Goal: Task Accomplishment & Management: Complete application form

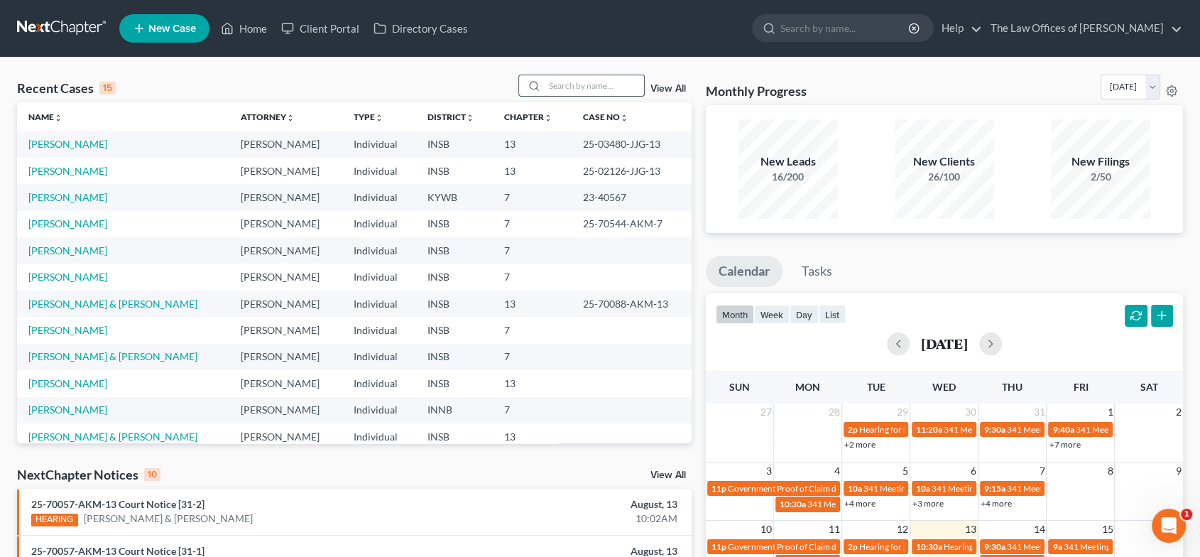
click at [561, 88] on input "search" at bounding box center [594, 85] width 99 height 21
type input "[PERSON_NAME]"
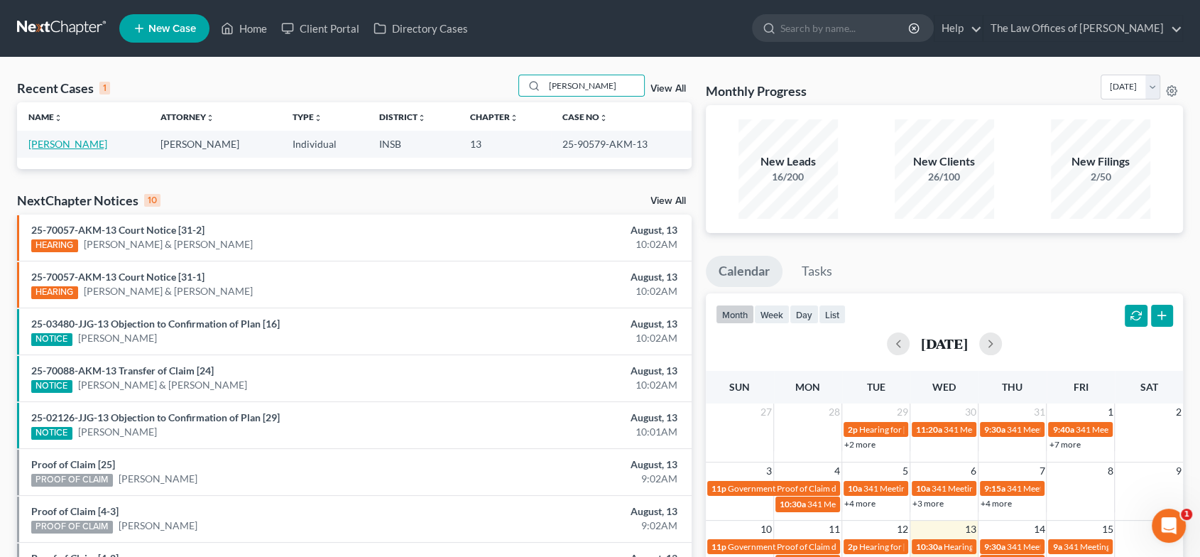
drag, startPoint x: 60, startPoint y: 141, endPoint x: 73, endPoint y: 148, distance: 15.6
click at [60, 141] on link "[PERSON_NAME]" at bounding box center [67, 144] width 79 height 12
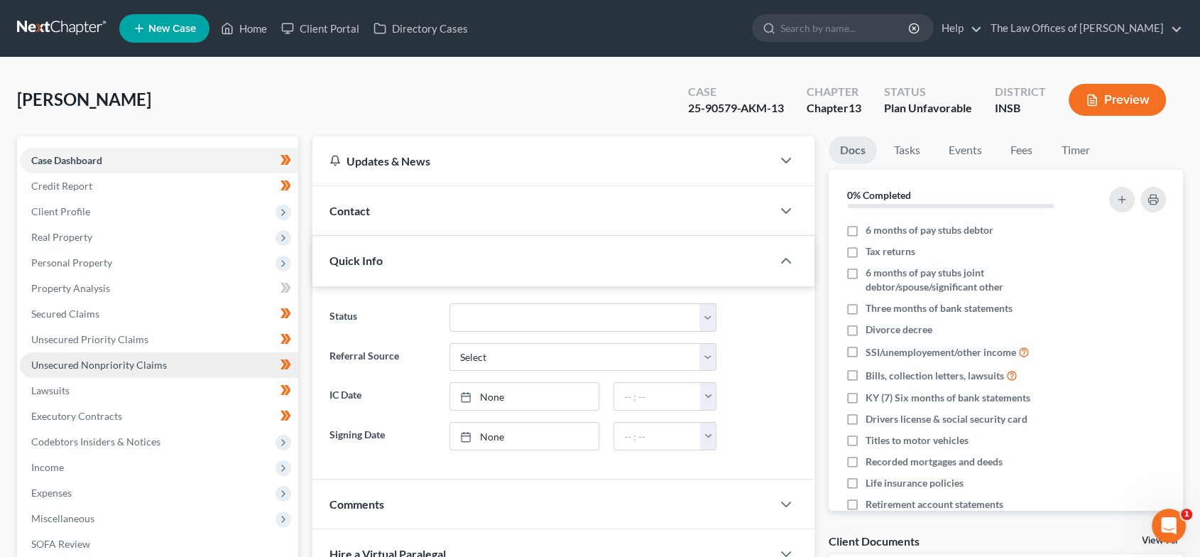
click at [143, 354] on link "Unsecured Nonpriority Claims" at bounding box center [159, 365] width 278 height 26
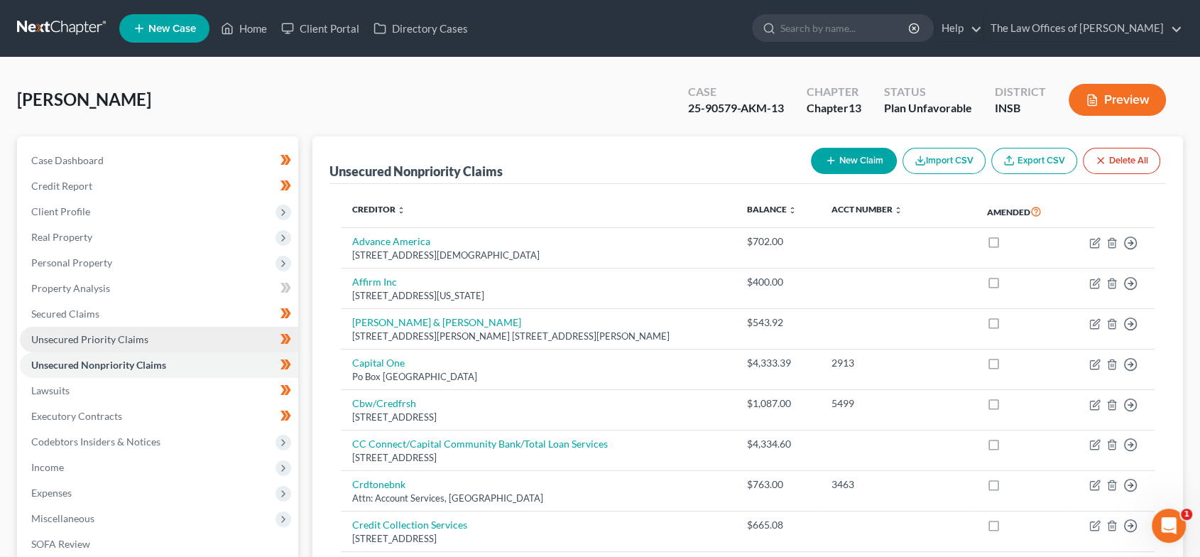
click at [136, 344] on link "Unsecured Priority Claims" at bounding box center [159, 340] width 278 height 26
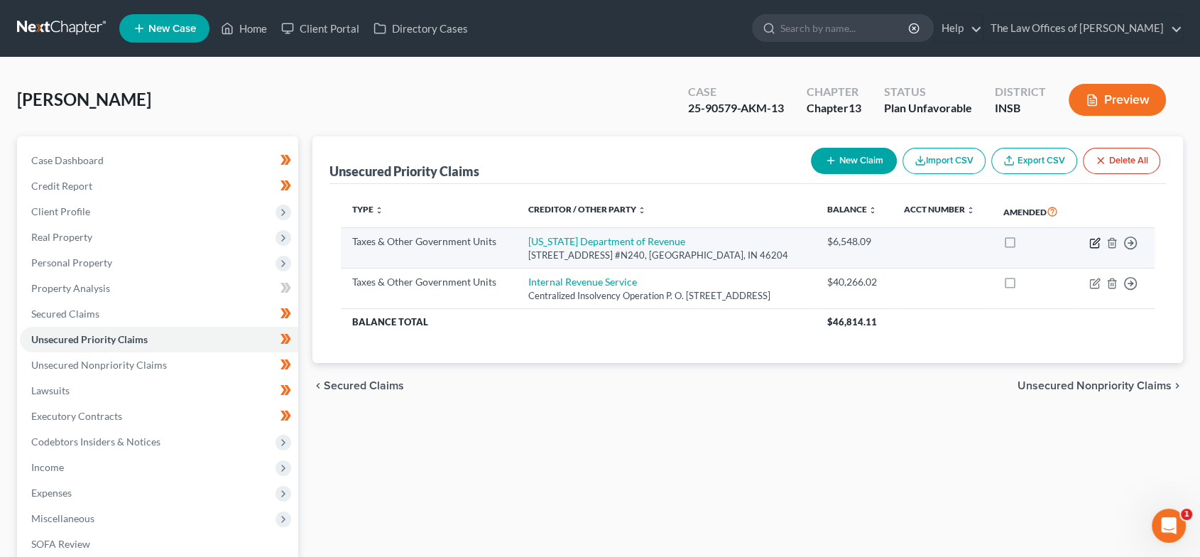
click at [1097, 243] on icon "button" at bounding box center [1094, 242] width 11 height 11
select select "2"
select select "15"
select select "0"
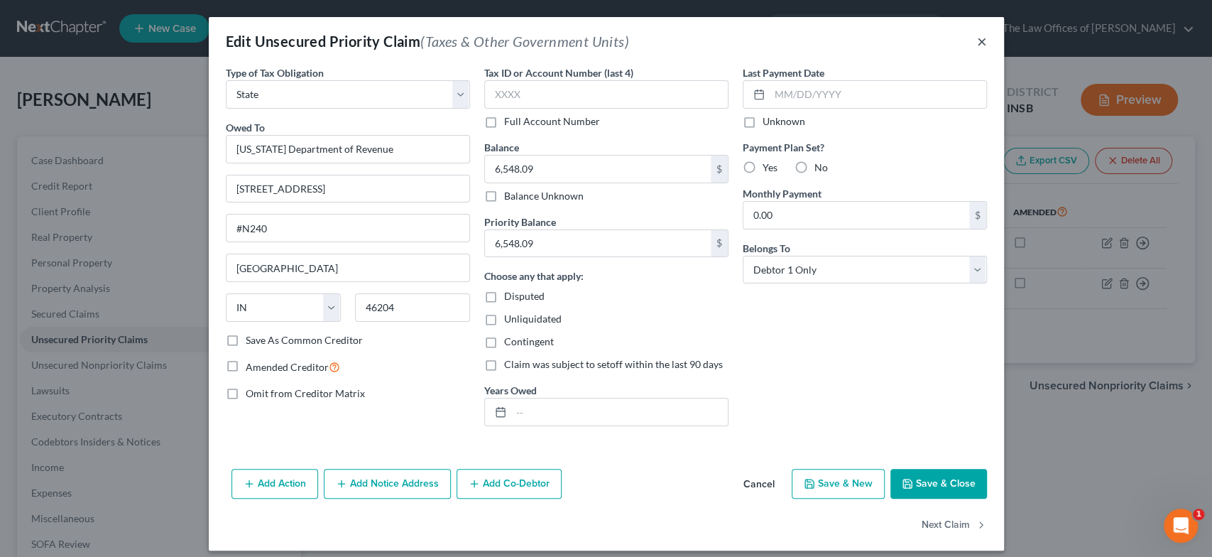
click at [977, 48] on button "×" at bounding box center [982, 41] width 10 height 17
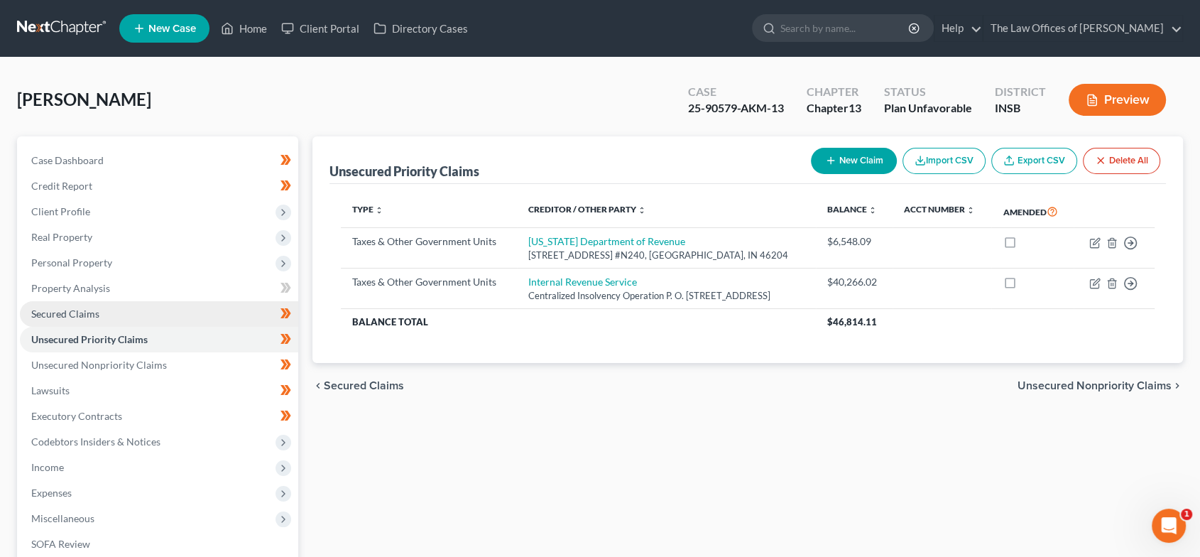
click at [80, 306] on link "Secured Claims" at bounding box center [159, 314] width 278 height 26
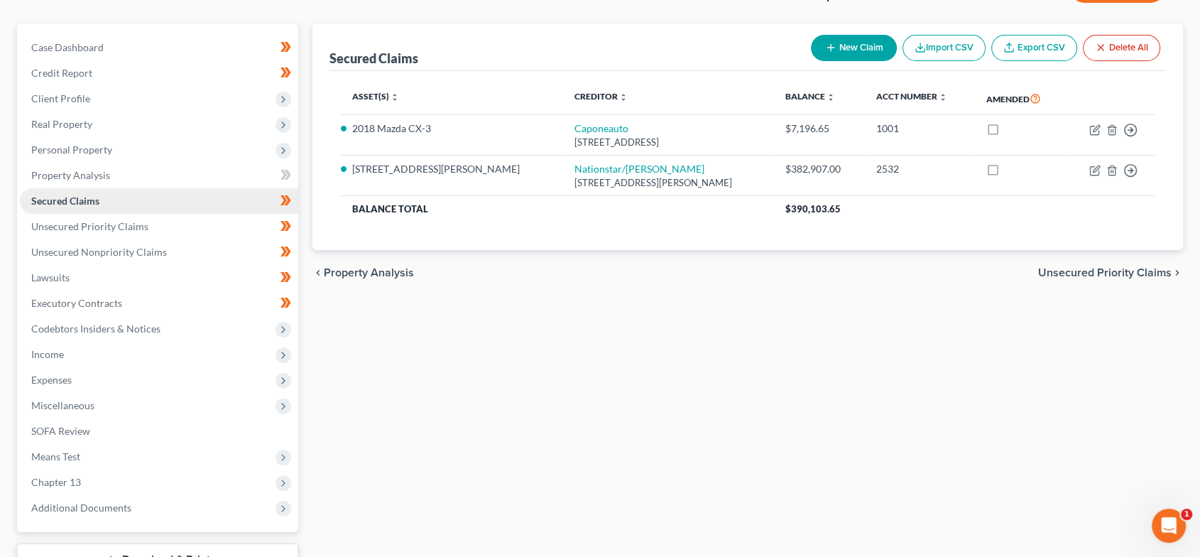
scroll to position [117, 0]
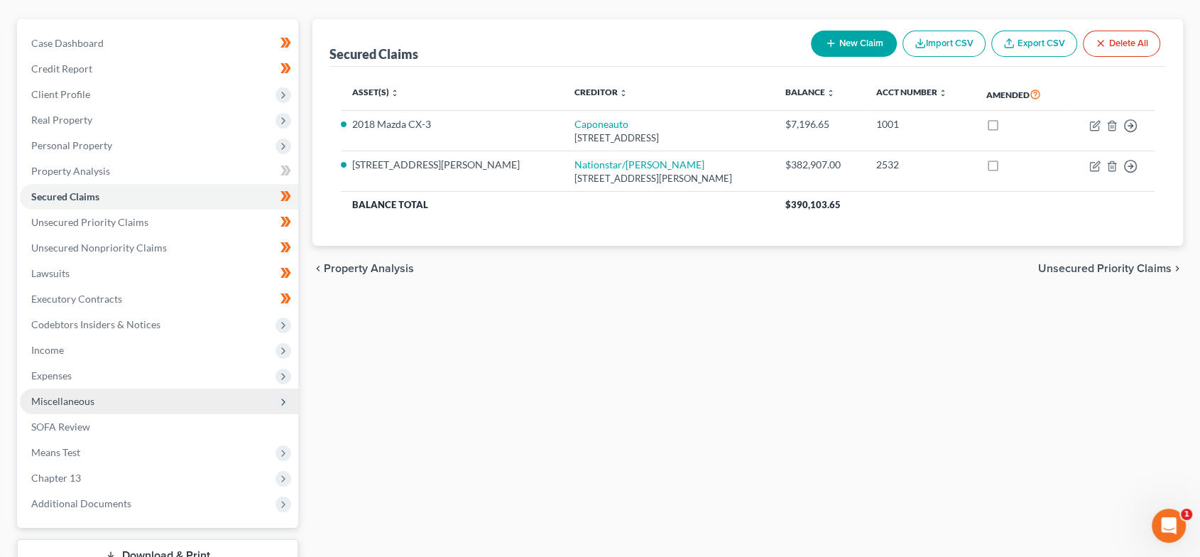
click at [106, 402] on span "Miscellaneous" at bounding box center [159, 401] width 278 height 26
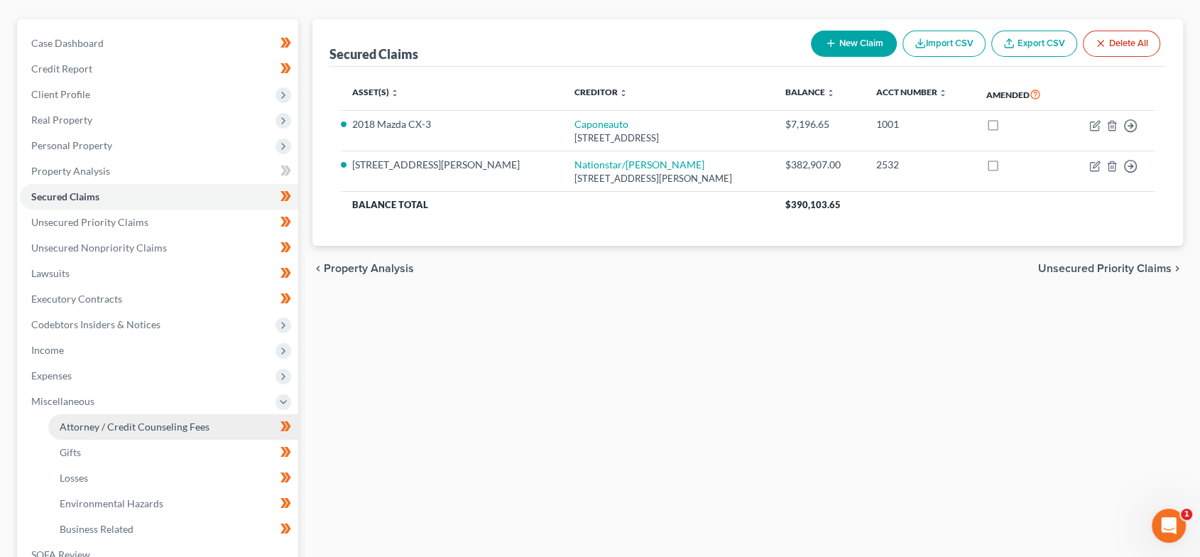
click at [112, 417] on link "Attorney / Credit Counseling Fees" at bounding box center [173, 427] width 250 height 26
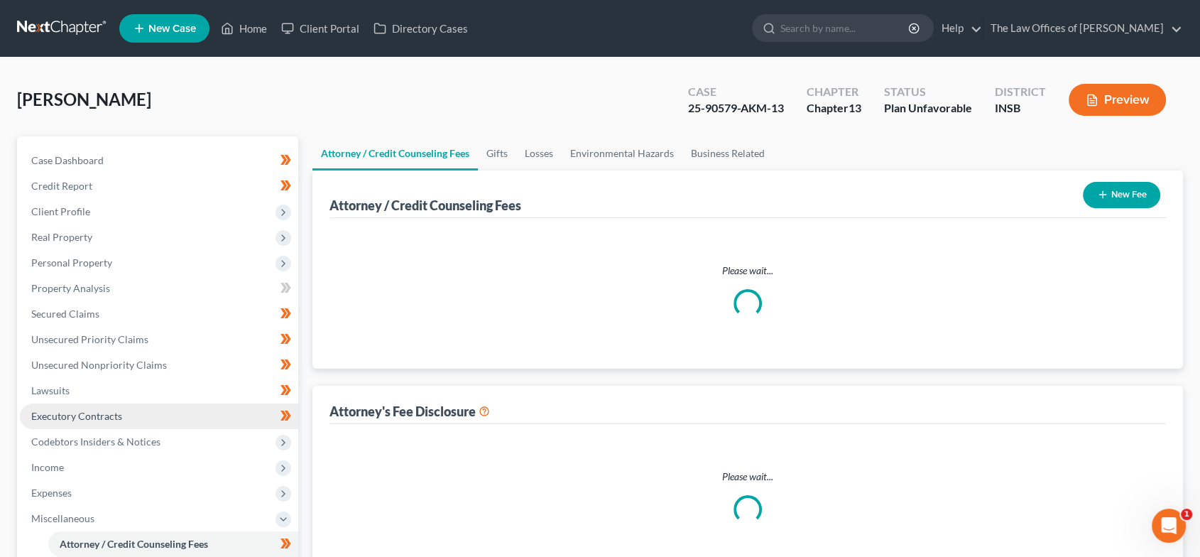
select select "8"
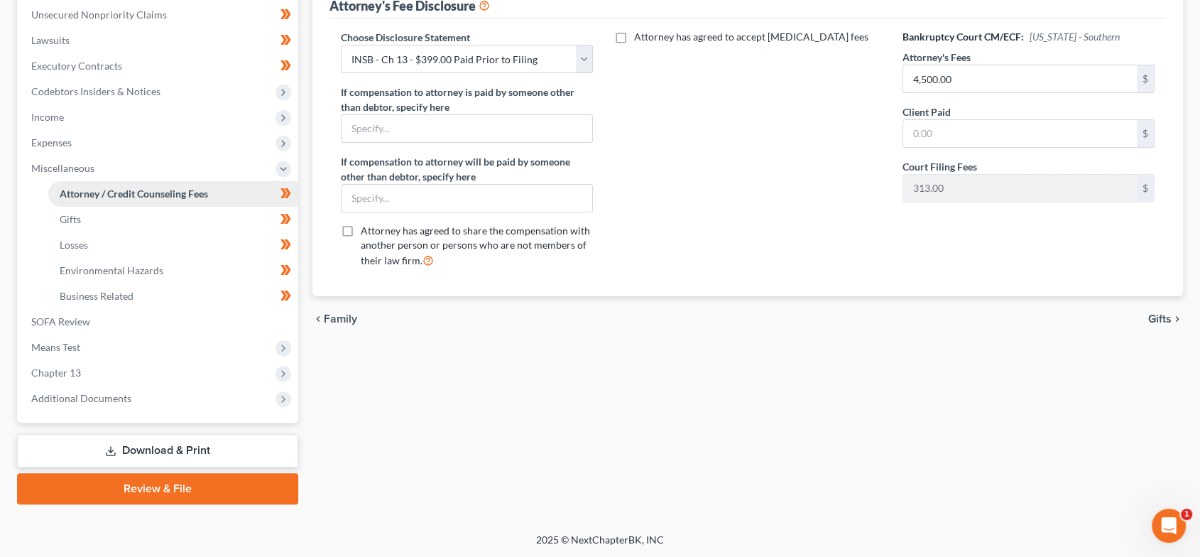
scroll to position [351, 0]
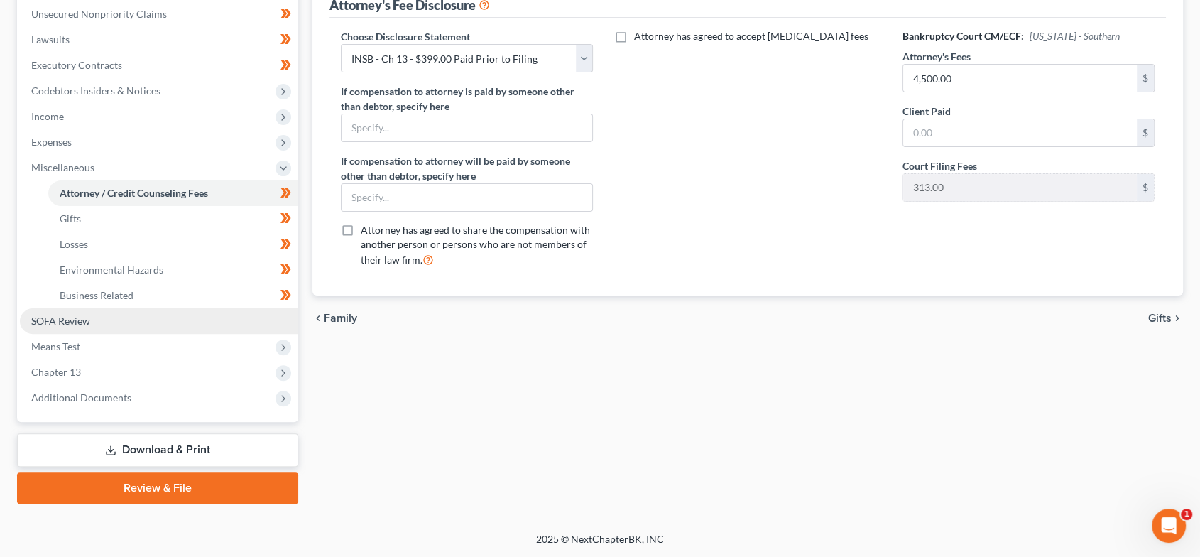
click at [107, 320] on link "SOFA Review" at bounding box center [159, 321] width 278 height 26
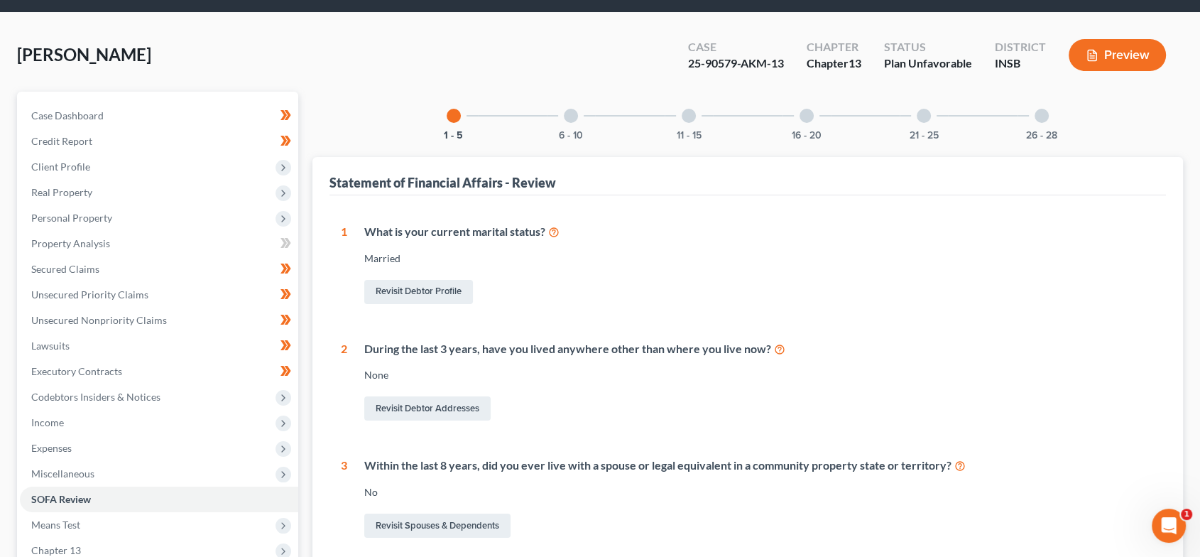
scroll to position [36, 0]
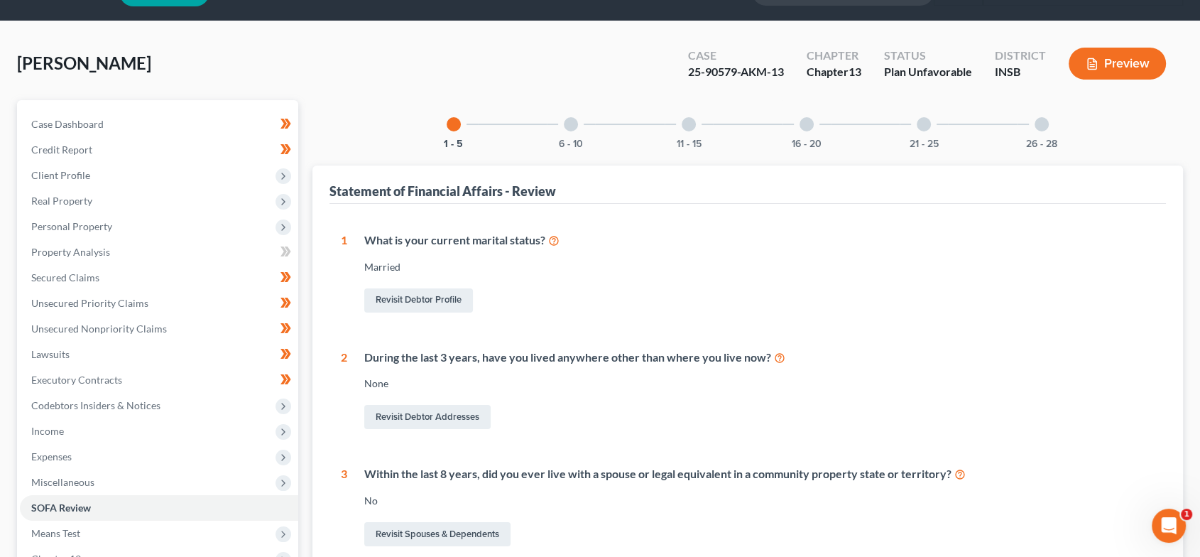
click at [577, 132] on div "6 - 10" at bounding box center [571, 124] width 48 height 48
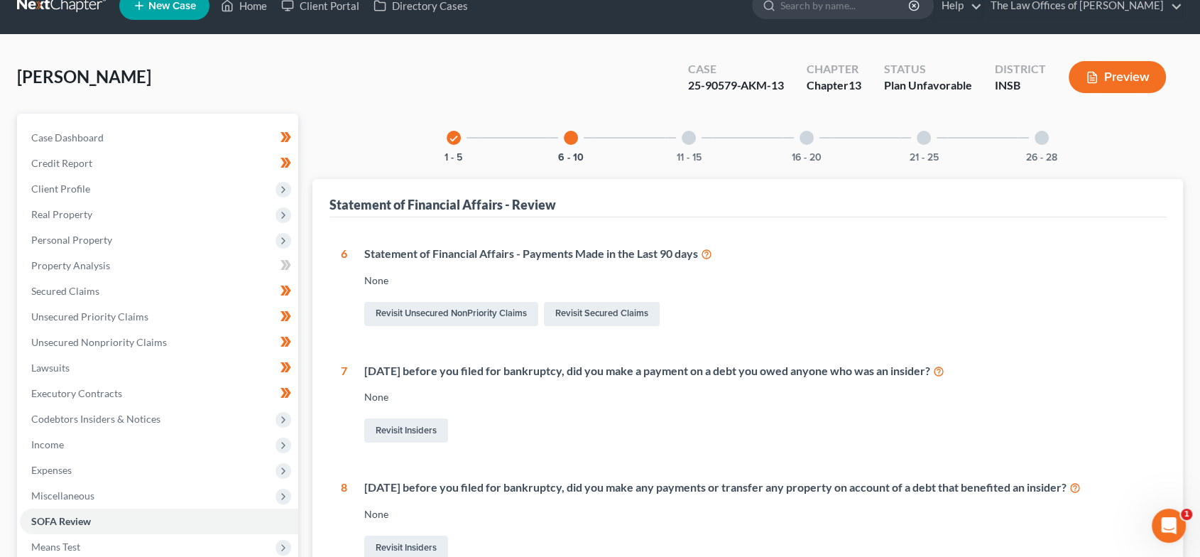
scroll to position [0, 0]
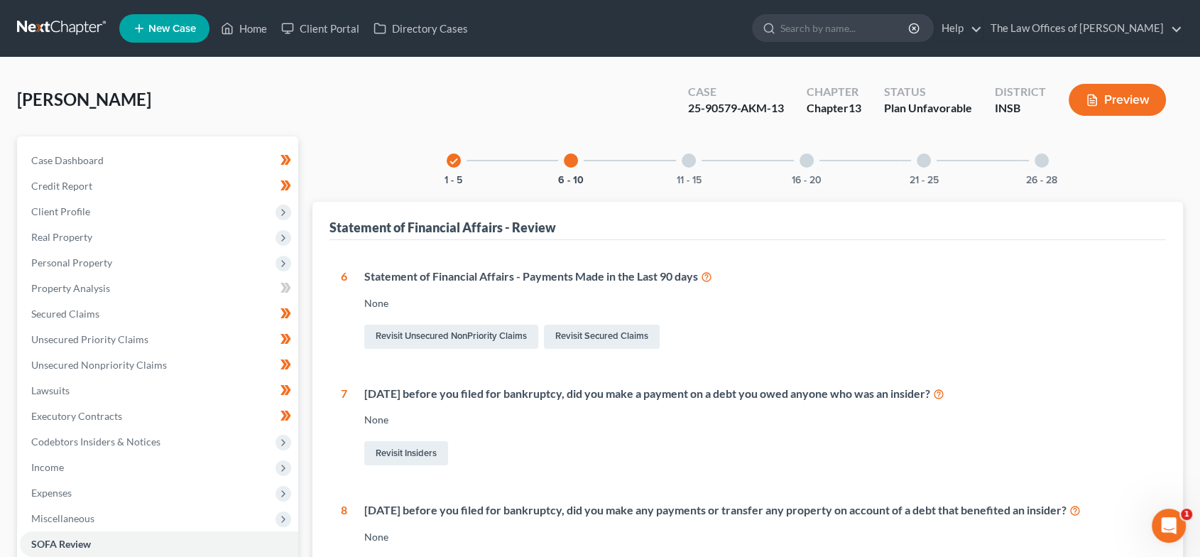
click at [684, 163] on div at bounding box center [689, 160] width 14 height 14
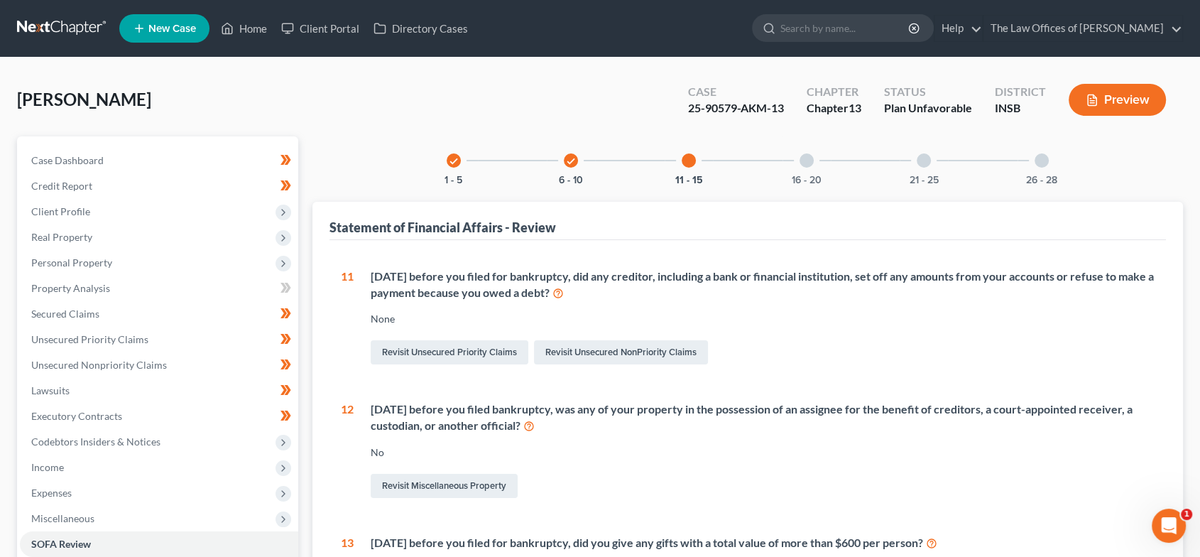
click at [809, 153] on div at bounding box center [807, 160] width 14 height 14
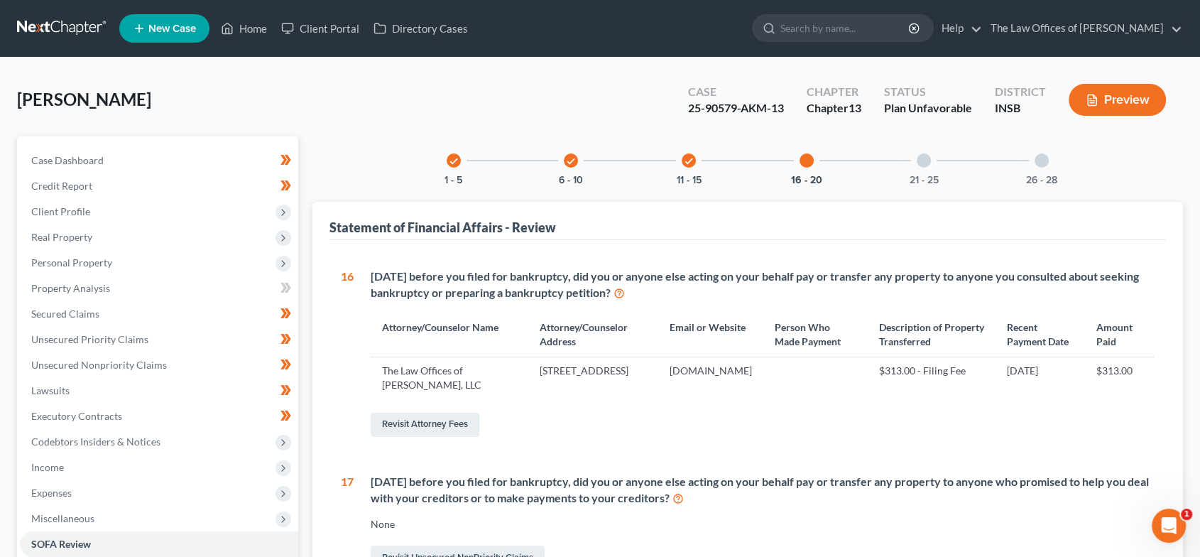
click at [923, 158] on div at bounding box center [924, 160] width 14 height 14
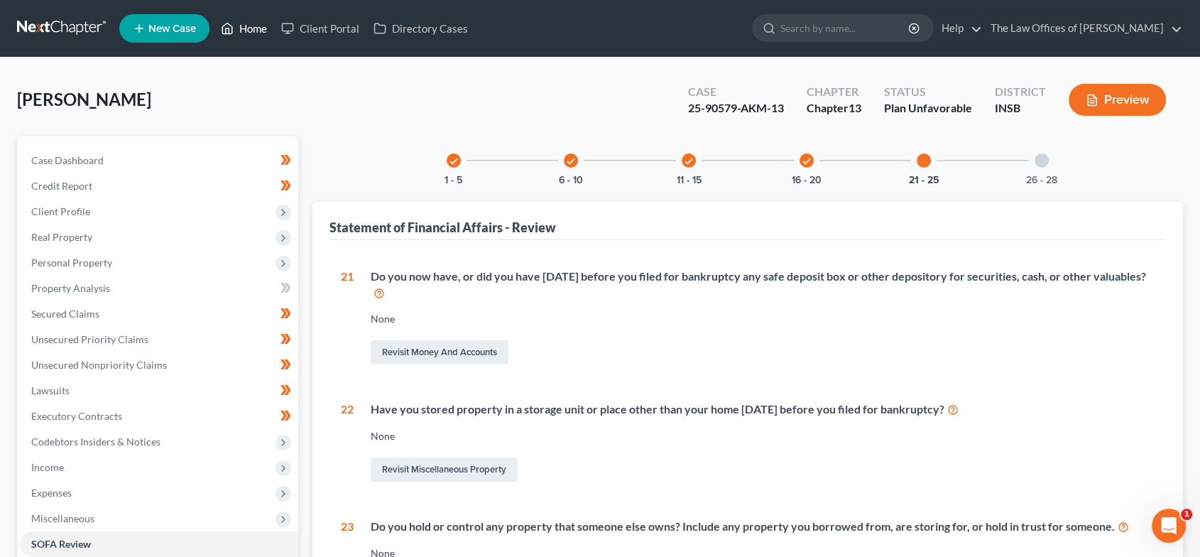
click at [255, 26] on link "Home" at bounding box center [244, 29] width 60 height 26
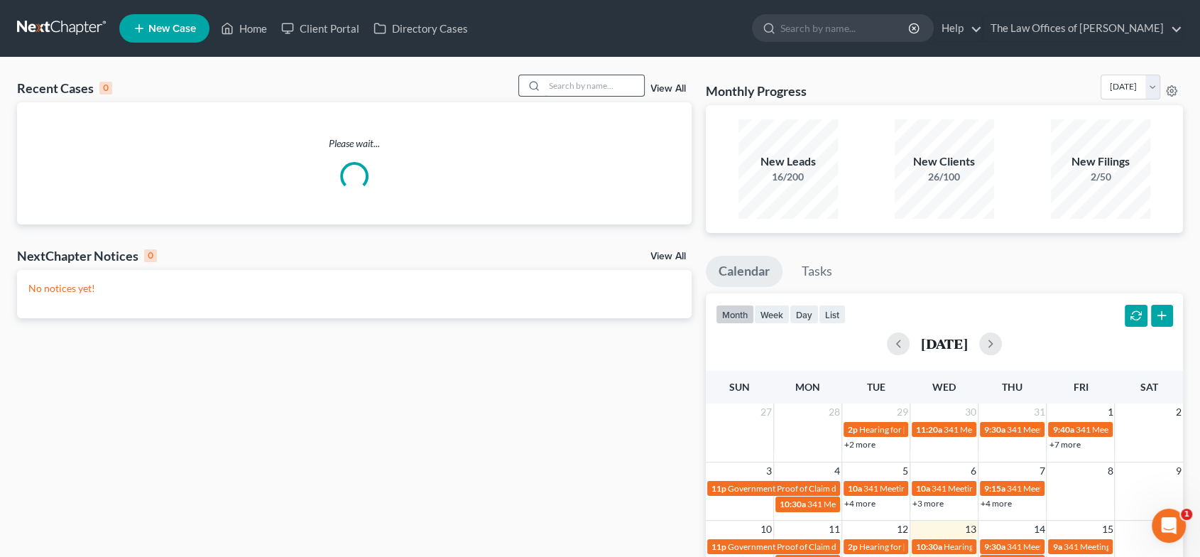
click at [562, 83] on input "search" at bounding box center [594, 85] width 99 height 21
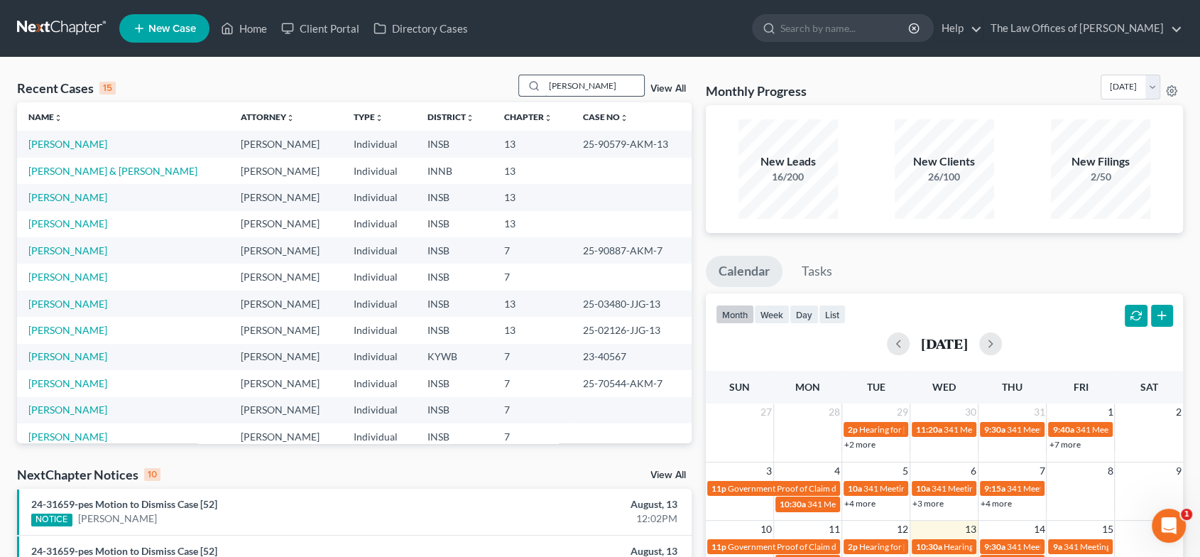
type input "[PERSON_NAME]"
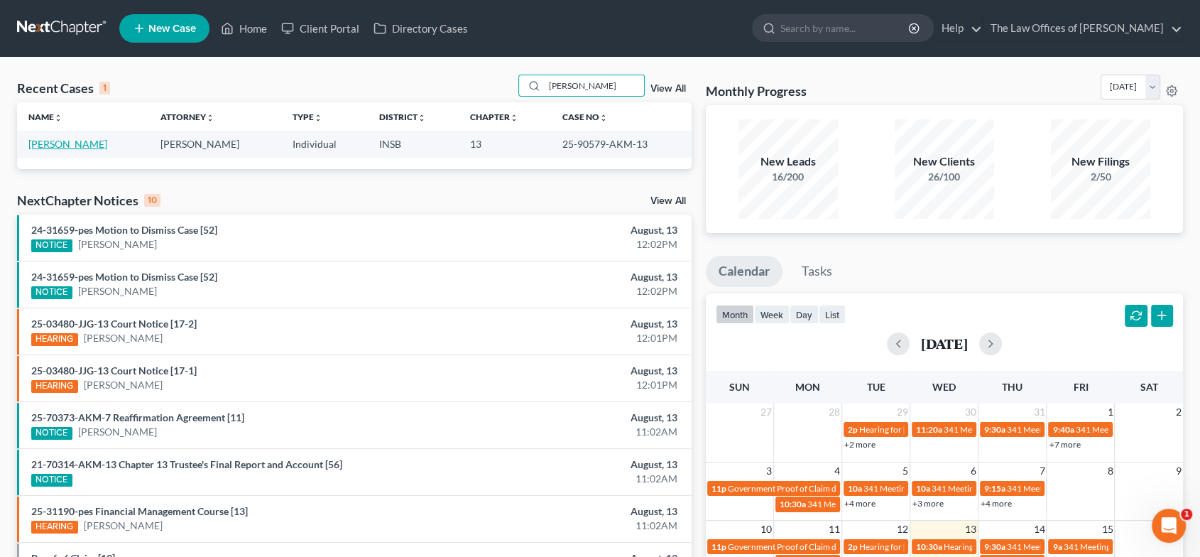
click at [59, 143] on link "[PERSON_NAME]" at bounding box center [67, 144] width 79 height 12
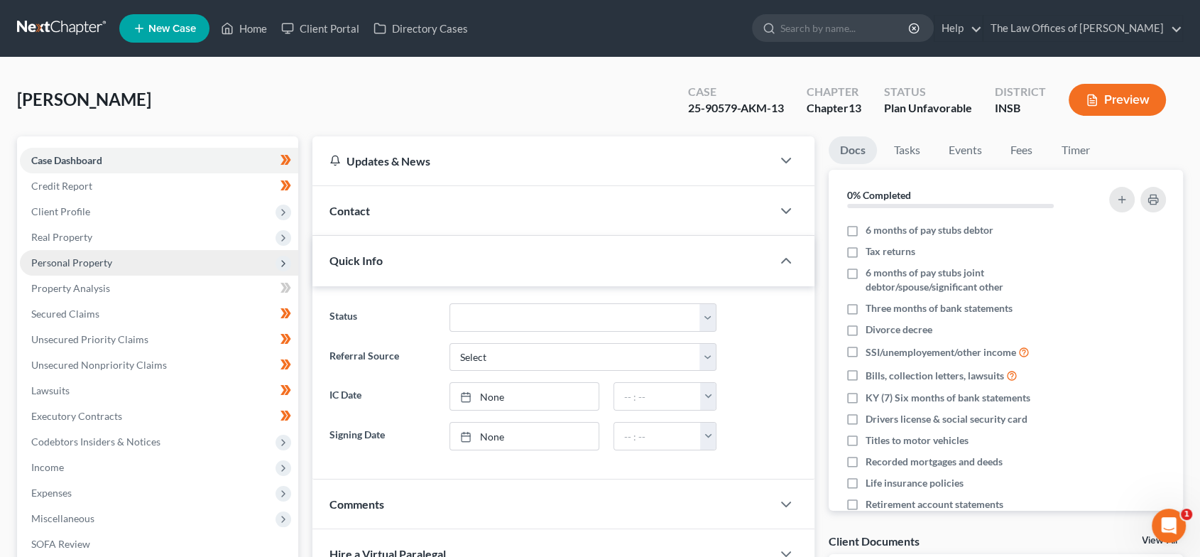
click at [97, 268] on span "Personal Property" at bounding box center [159, 263] width 278 height 26
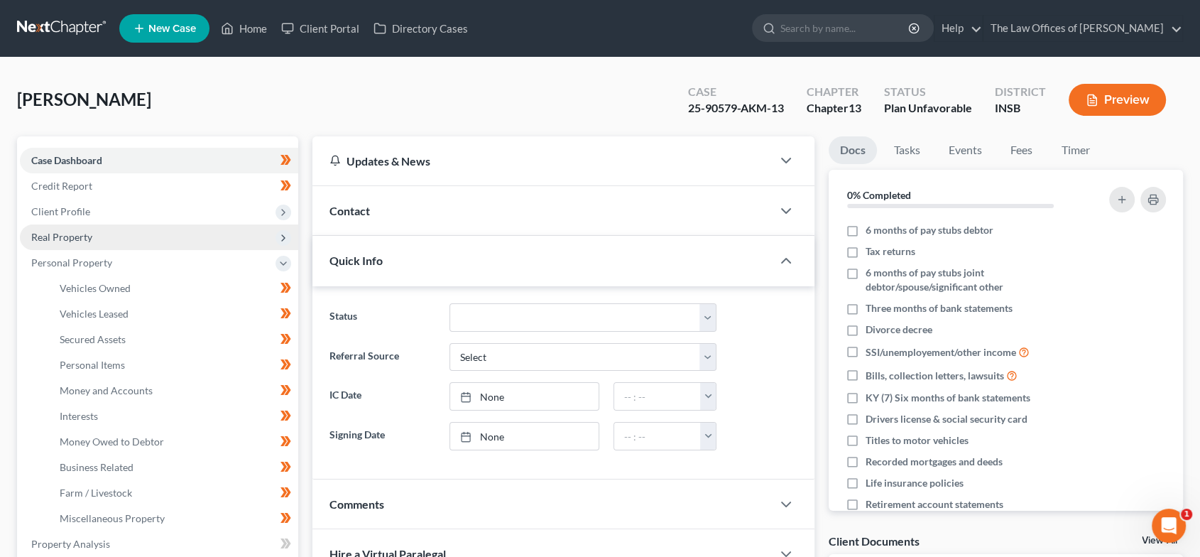
click at [82, 235] on span "Real Property" at bounding box center [61, 237] width 61 height 12
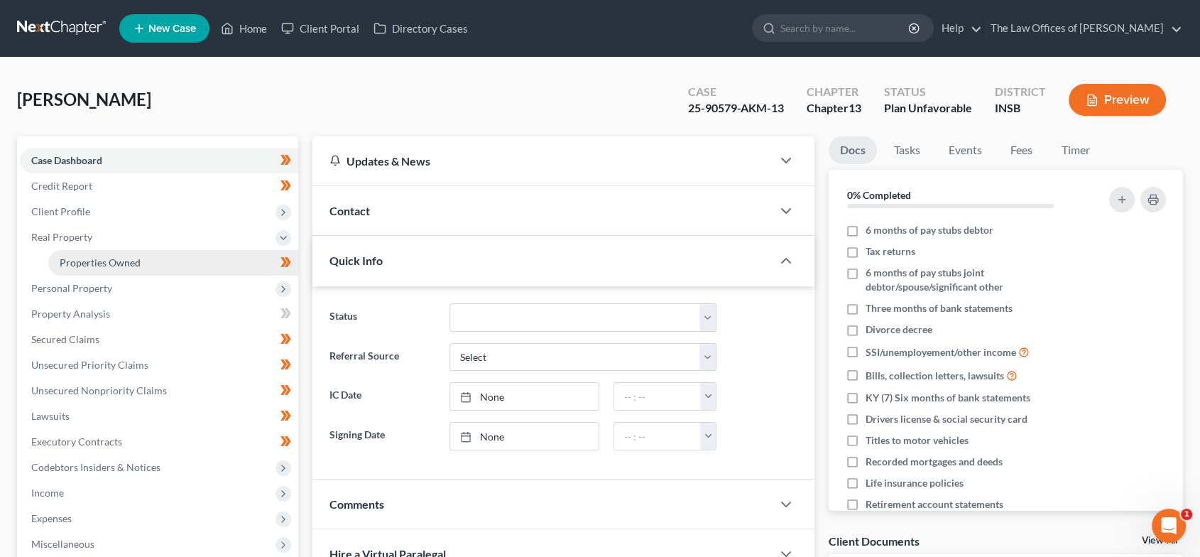
click at [89, 254] on link "Properties Owned" at bounding box center [173, 263] width 250 height 26
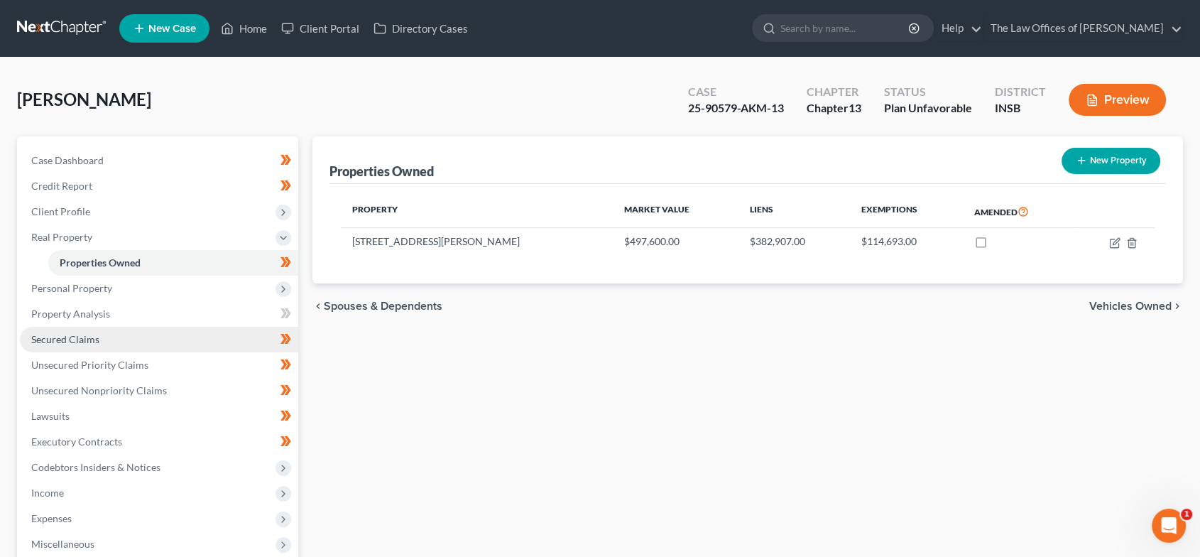
click at [89, 336] on span "Secured Claims" at bounding box center [65, 339] width 68 height 12
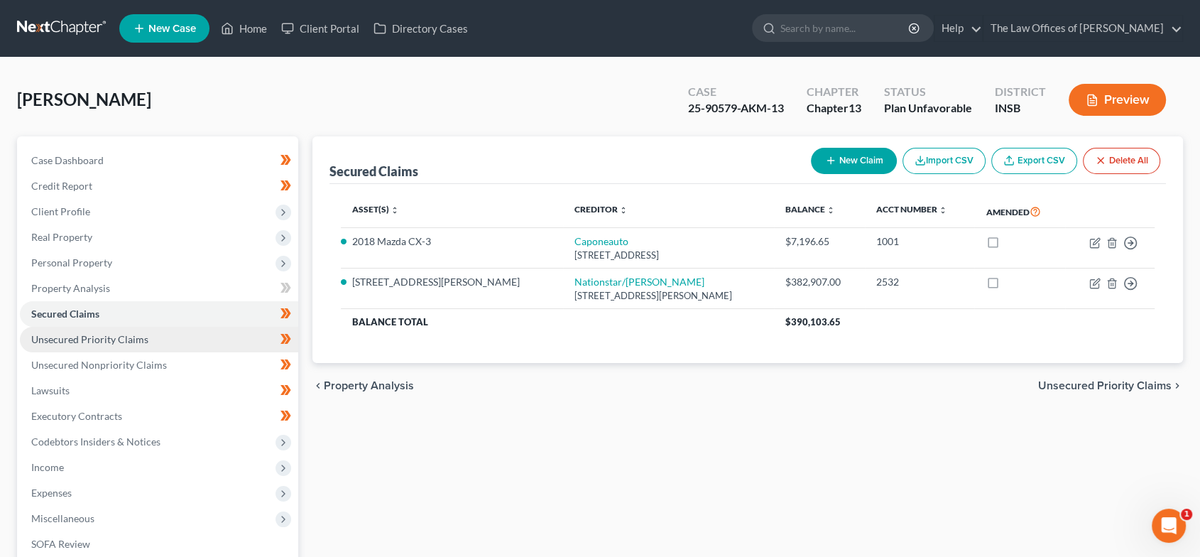
click at [100, 342] on span "Unsecured Priority Claims" at bounding box center [89, 339] width 117 height 12
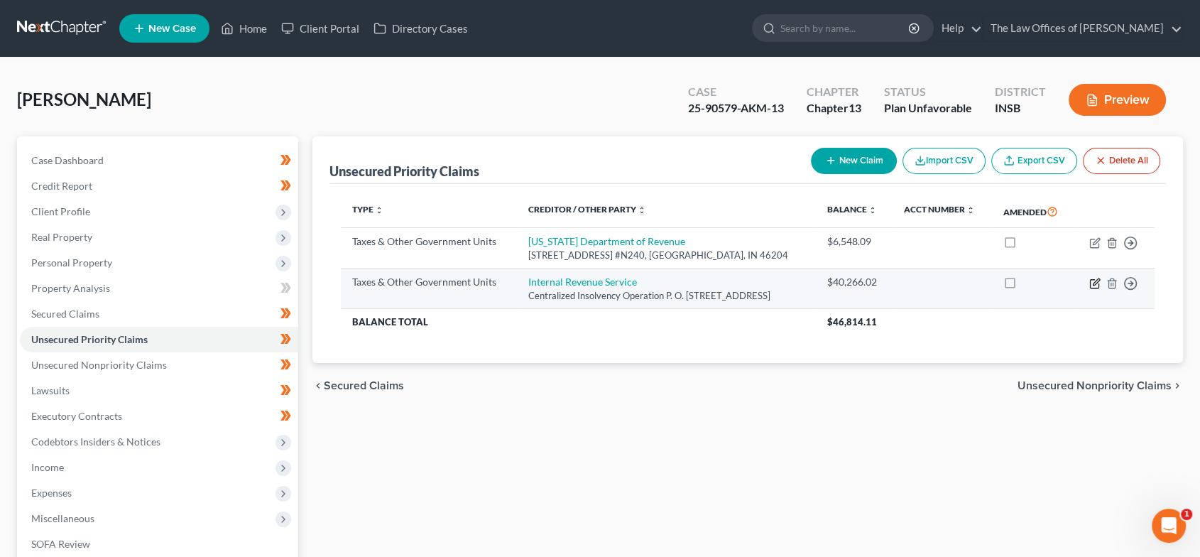
click at [1095, 283] on icon "button" at bounding box center [1096, 281] width 6 height 6
select select "0"
select select "39"
select select "0"
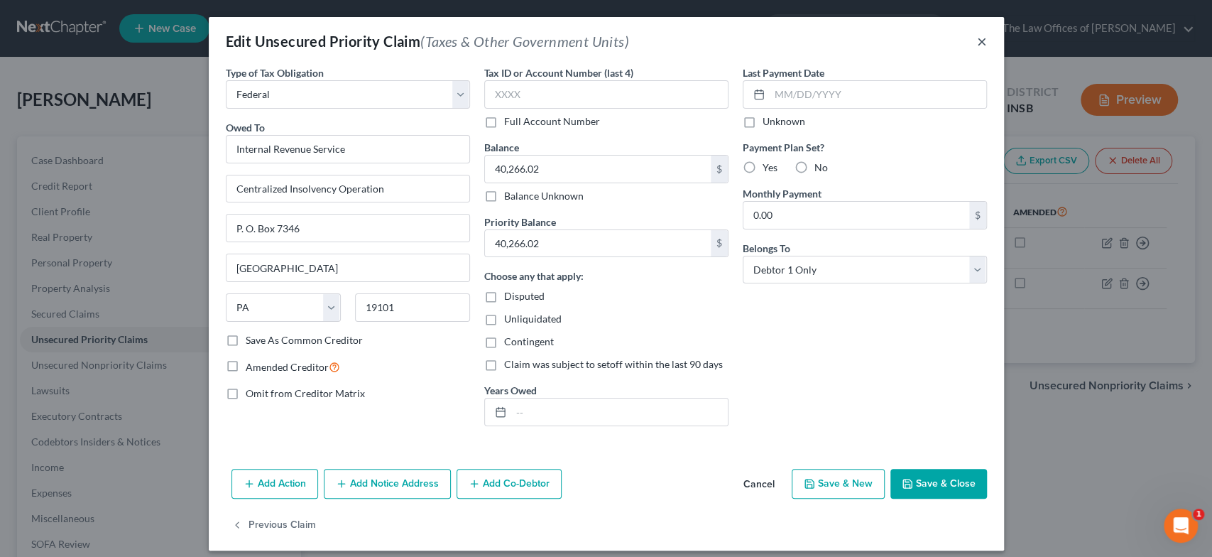
click at [977, 45] on button "×" at bounding box center [982, 41] width 10 height 17
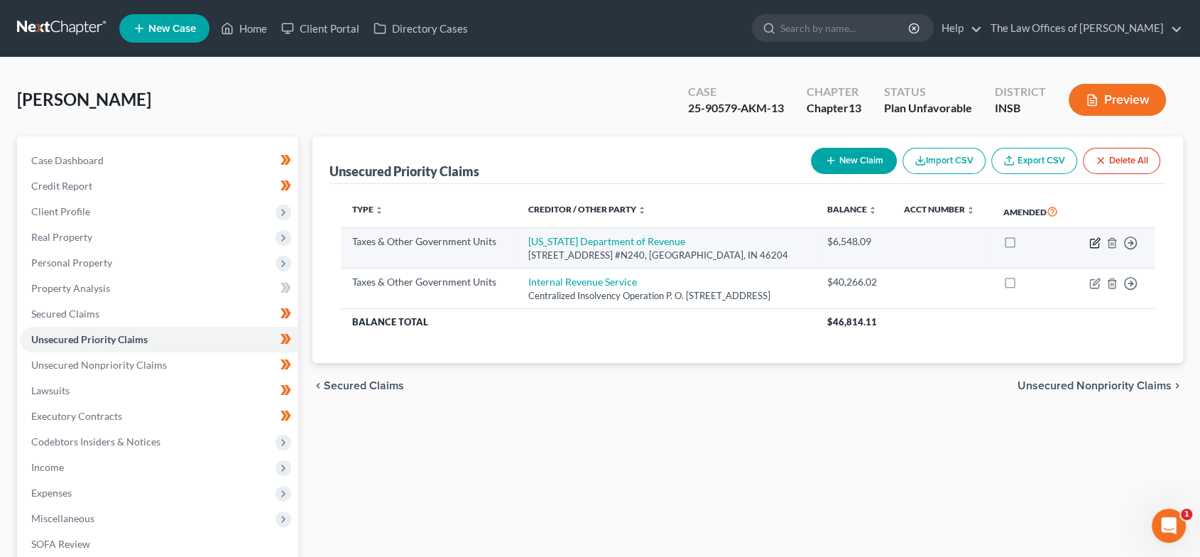
click at [1098, 238] on icon "button" at bounding box center [1094, 242] width 11 height 11
select select "2"
select select "15"
select select "0"
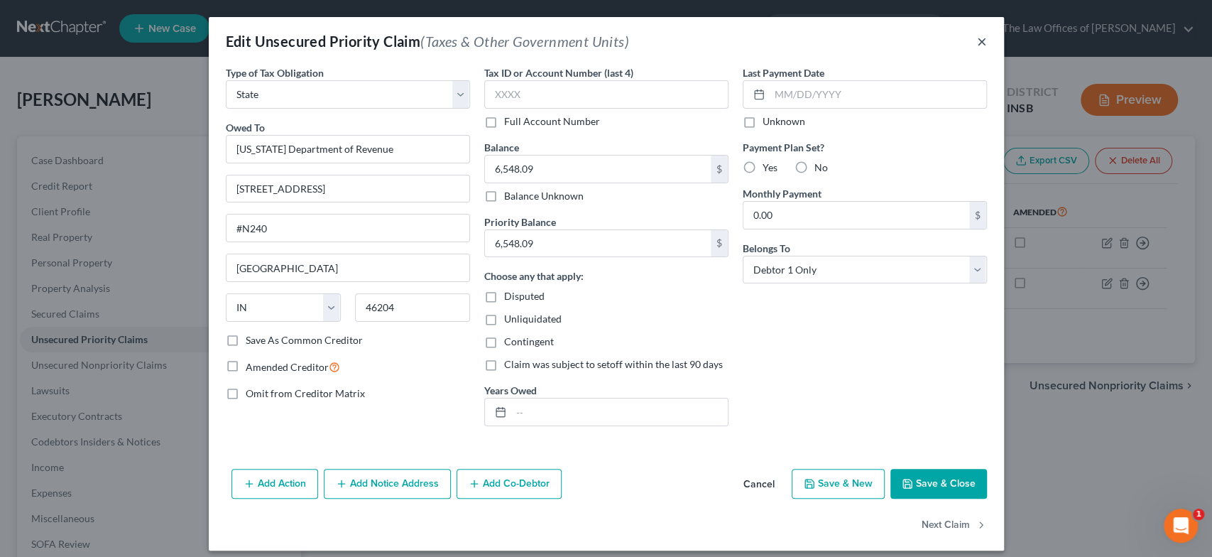
click at [977, 44] on button "×" at bounding box center [982, 41] width 10 height 17
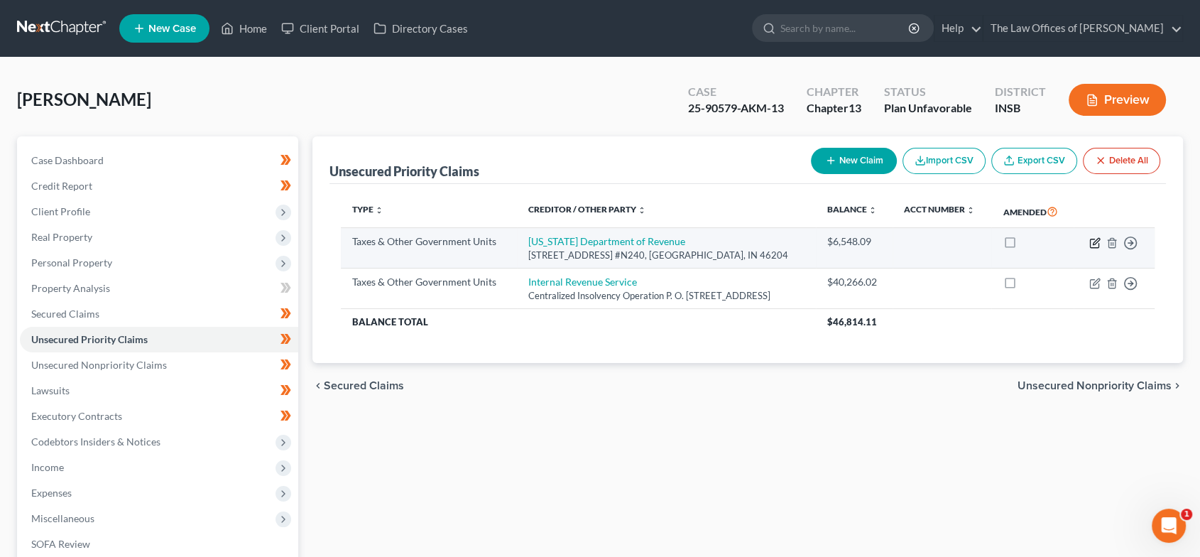
click at [1095, 241] on icon "button" at bounding box center [1094, 242] width 11 height 11
select select "2"
select select "15"
select select "0"
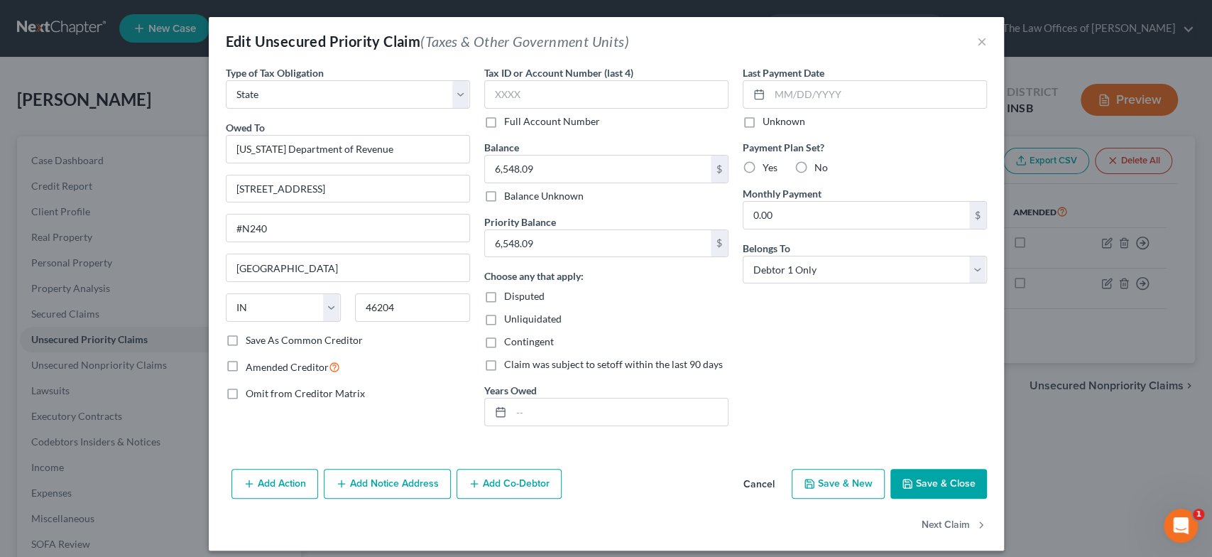
click at [233, 480] on button "Add Action" at bounding box center [275, 484] width 87 height 30
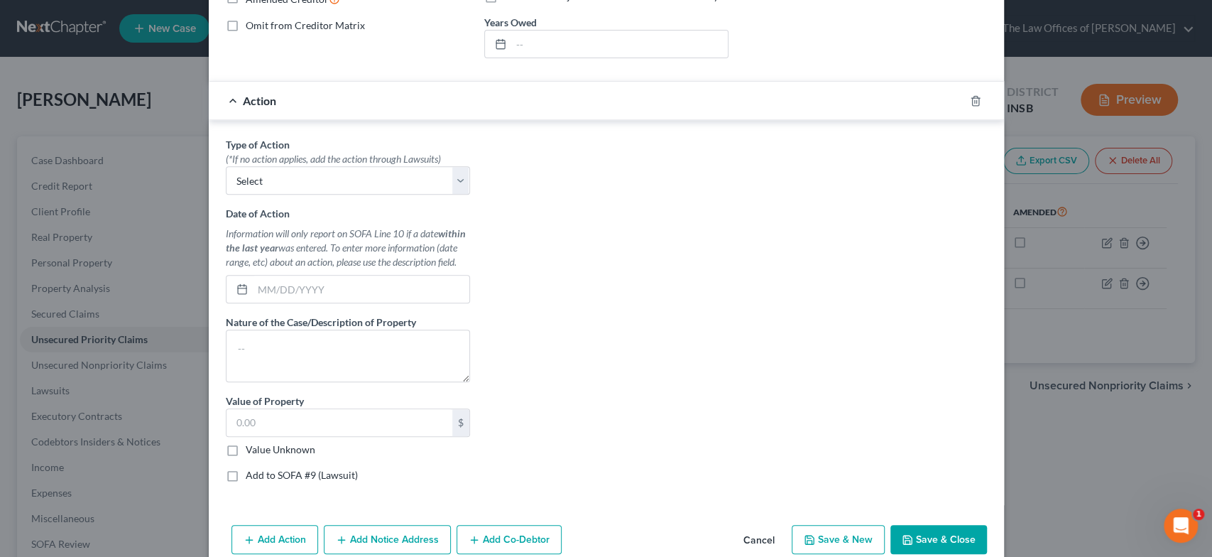
scroll to position [429, 0]
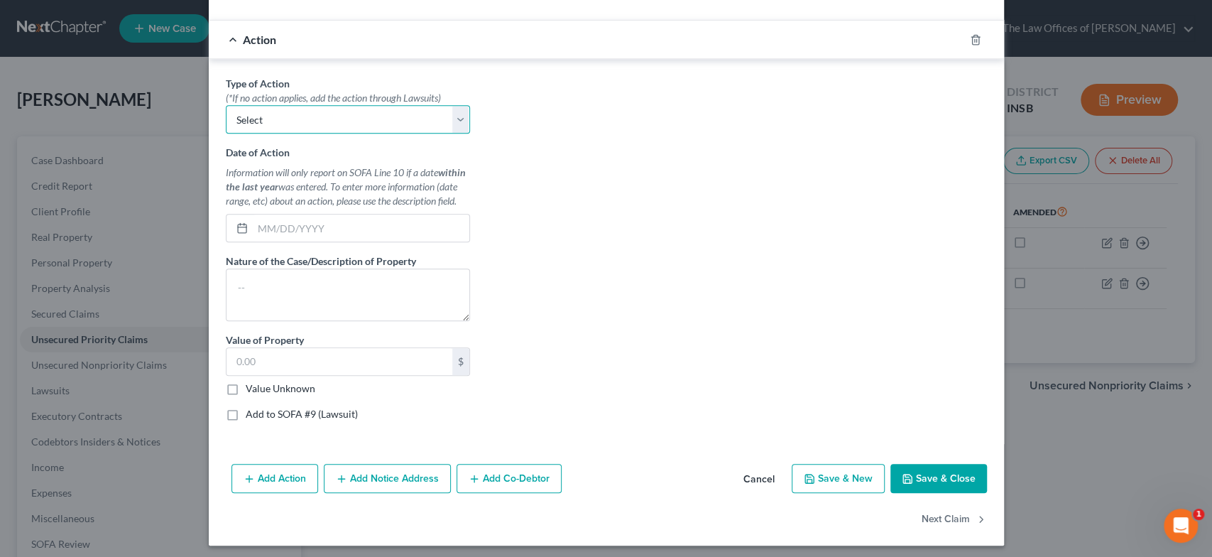
click at [451, 121] on select "Select Repossession Garnishment Foreclosure Personal Injury Attached, Seized, O…" at bounding box center [348, 119] width 244 height 28
click at [455, 108] on select "Select Repossession Garnishment Foreclosure Personal Injury Attached, Seized, O…" at bounding box center [348, 119] width 244 height 28
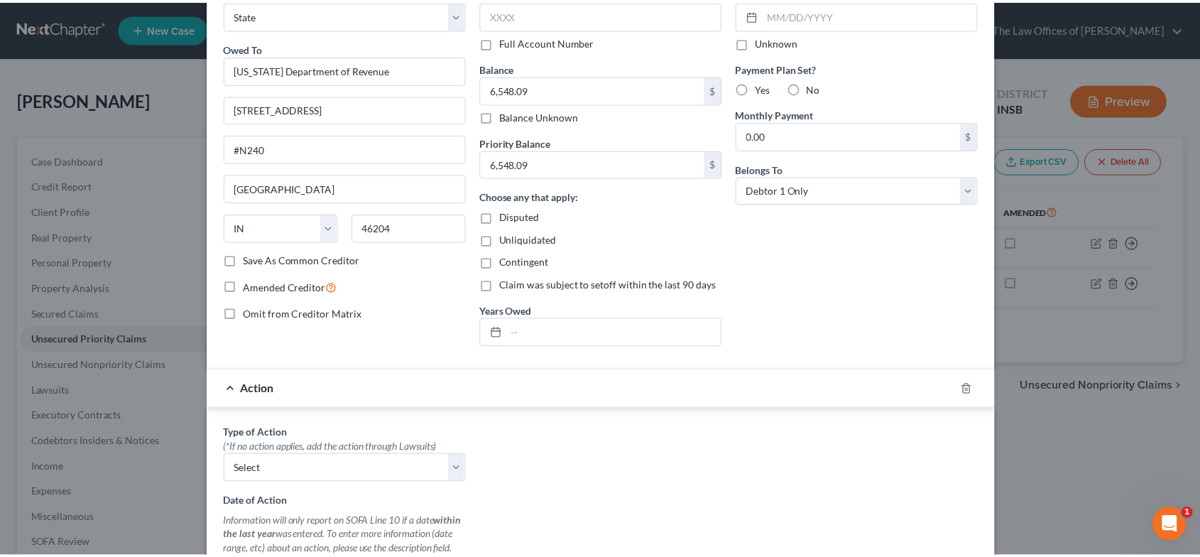
scroll to position [0, 0]
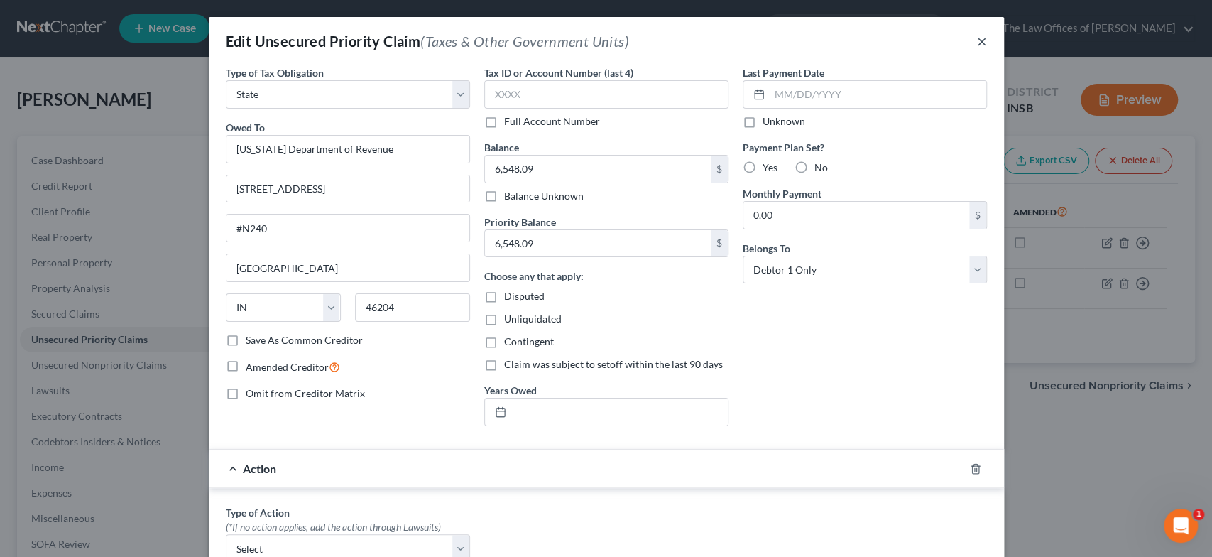
drag, startPoint x: 971, startPoint y: 40, endPoint x: 1075, endPoint y: 95, distance: 117.6
click at [977, 40] on button "×" at bounding box center [982, 41] width 10 height 17
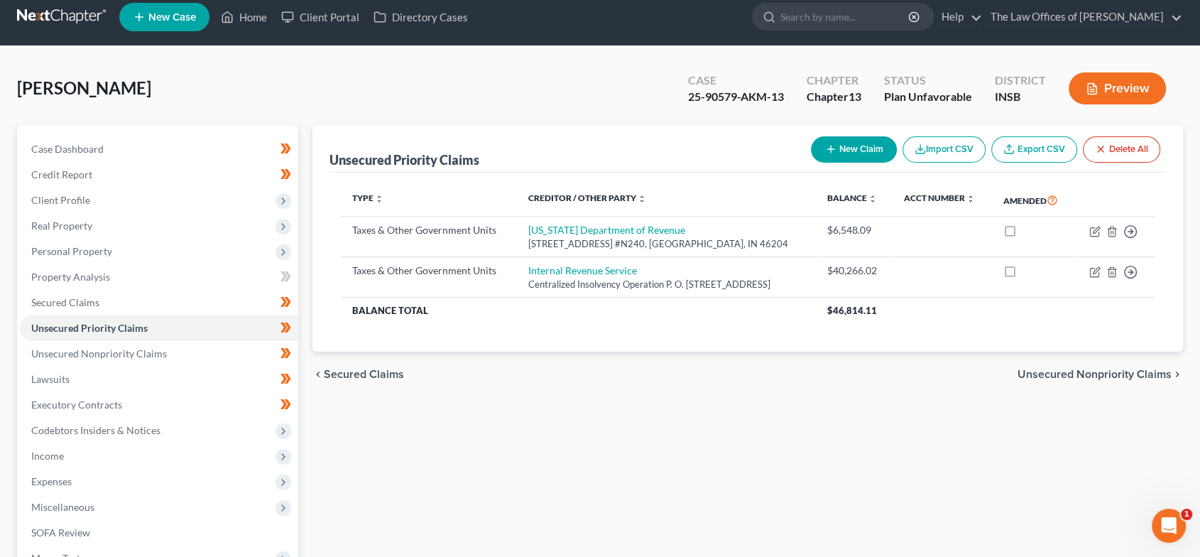
scroll to position [47, 0]
